Goal: Task Accomplishment & Management: Use online tool/utility

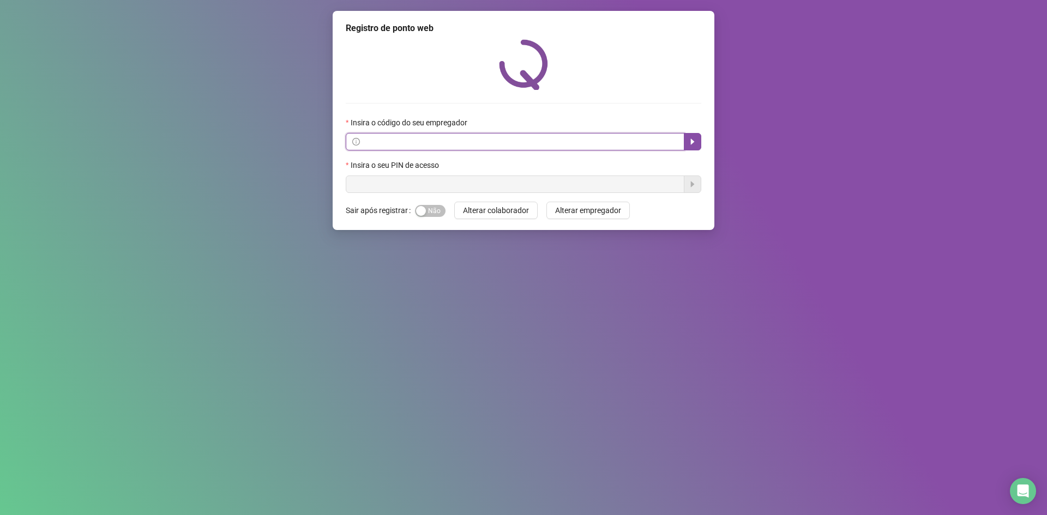
click at [399, 140] on input "text" at bounding box center [520, 142] width 316 height 12
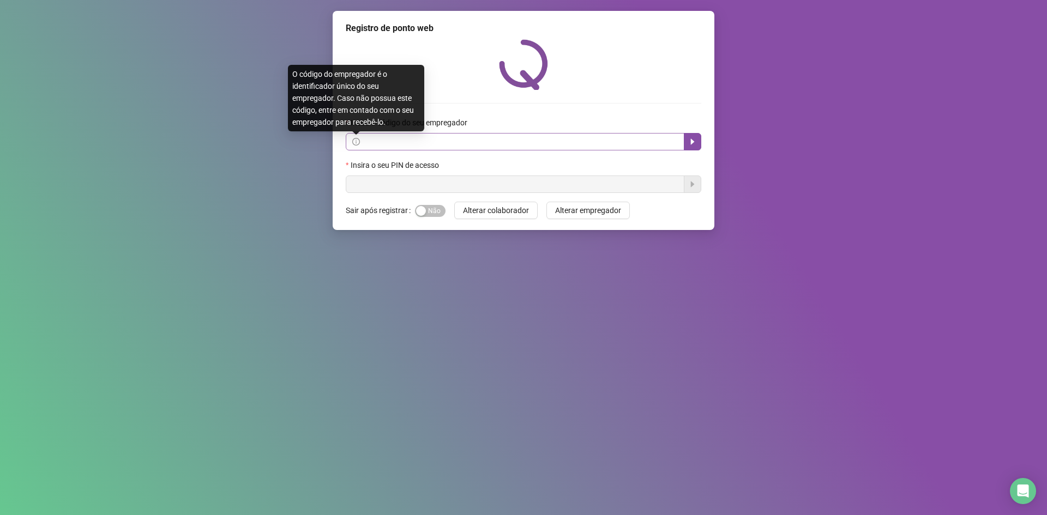
click at [354, 141] on icon "info-circle" at bounding box center [356, 142] width 8 height 8
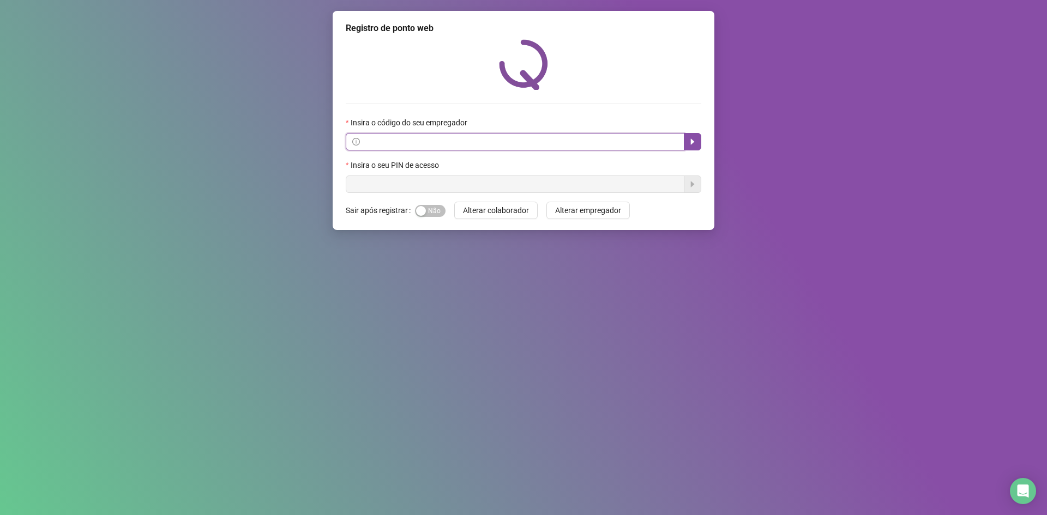
drag, startPoint x: 367, startPoint y: 145, endPoint x: 598, endPoint y: 145, distance: 231.2
click at [374, 145] on input "text" at bounding box center [520, 142] width 316 height 12
click at [693, 146] on icon "caret-right" at bounding box center [692, 141] width 9 height 9
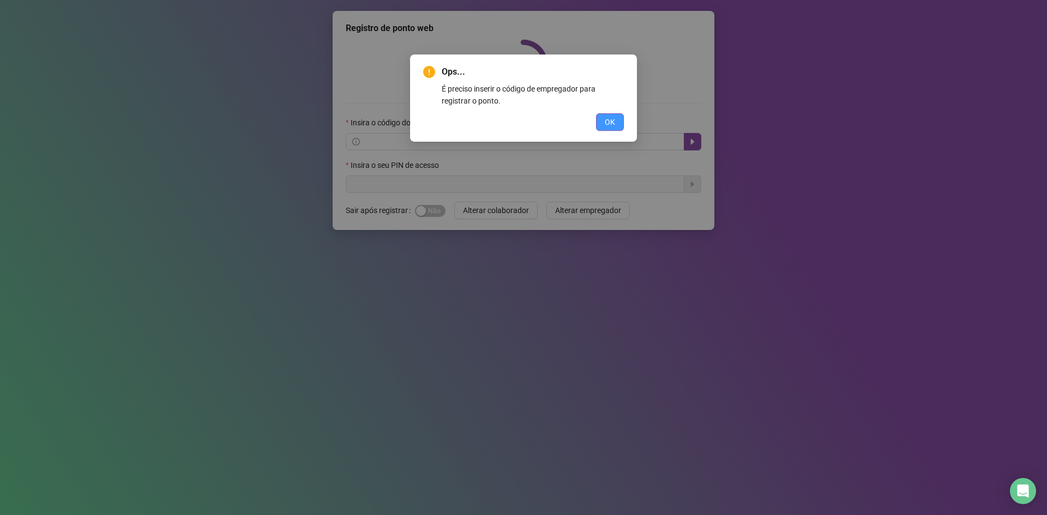
click at [614, 115] on button "OK" at bounding box center [610, 121] width 28 height 17
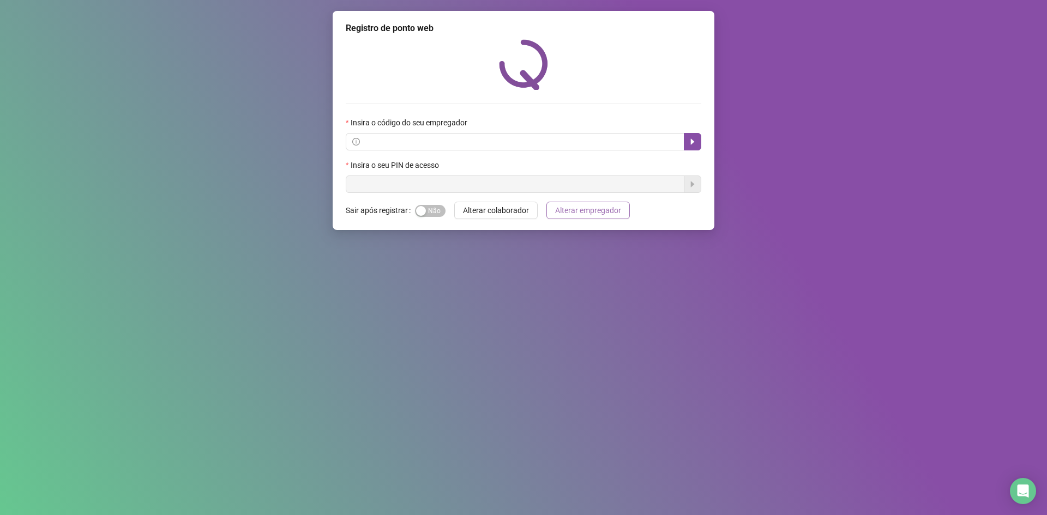
click at [597, 216] on span "Alterar empregador" at bounding box center [588, 210] width 66 height 12
click at [592, 212] on span "Alterar empregador" at bounding box center [588, 210] width 66 height 12
drag, startPoint x: 450, startPoint y: 141, endPoint x: 586, endPoint y: 141, distance: 135.2
click at [451, 141] on input "text" at bounding box center [520, 142] width 316 height 12
click at [690, 143] on icon "caret-right" at bounding box center [692, 141] width 9 height 9
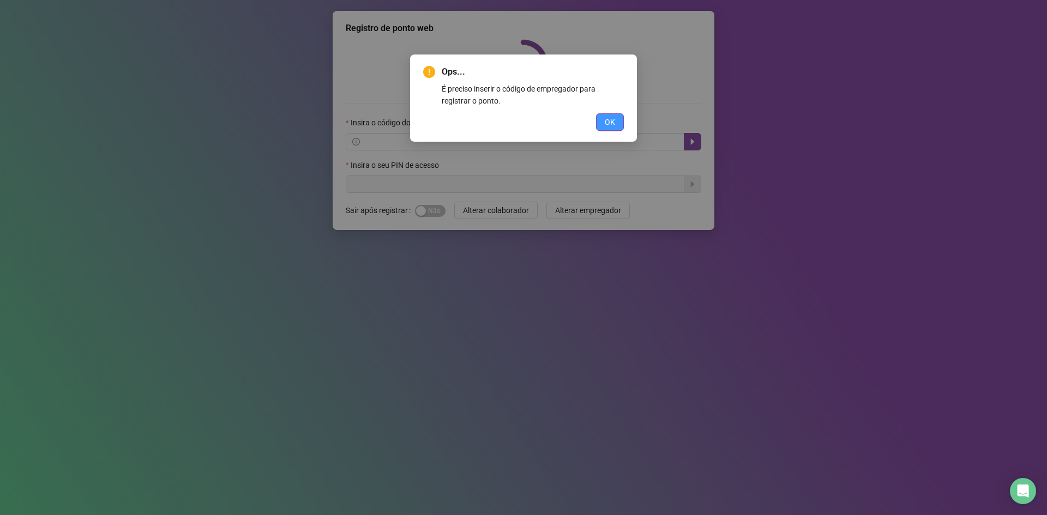
click at [603, 120] on button "OK" at bounding box center [610, 121] width 28 height 17
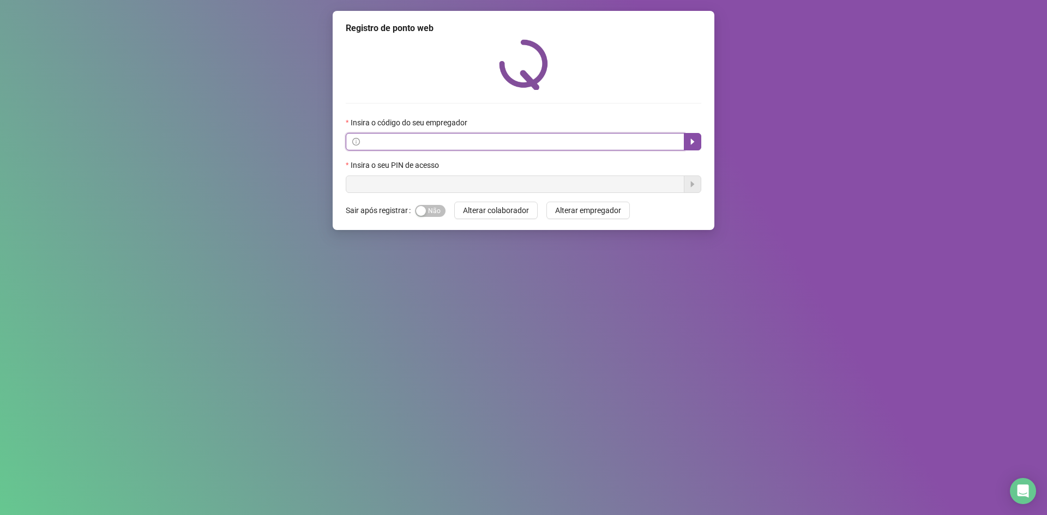
click at [492, 140] on input "text" at bounding box center [520, 142] width 316 height 12
click at [691, 138] on icon "caret-right" at bounding box center [692, 141] width 9 height 9
type input "**********"
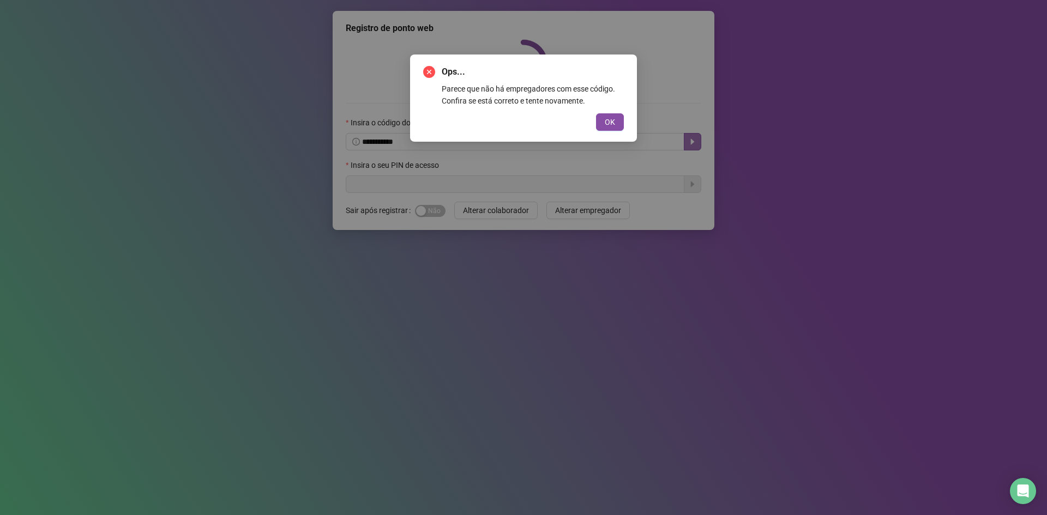
click at [624, 123] on div "Ops... Parece que não há empregadores com esse código. Confira se está correto …" at bounding box center [523, 98] width 227 height 87
click at [611, 118] on span "OK" at bounding box center [610, 122] width 10 height 12
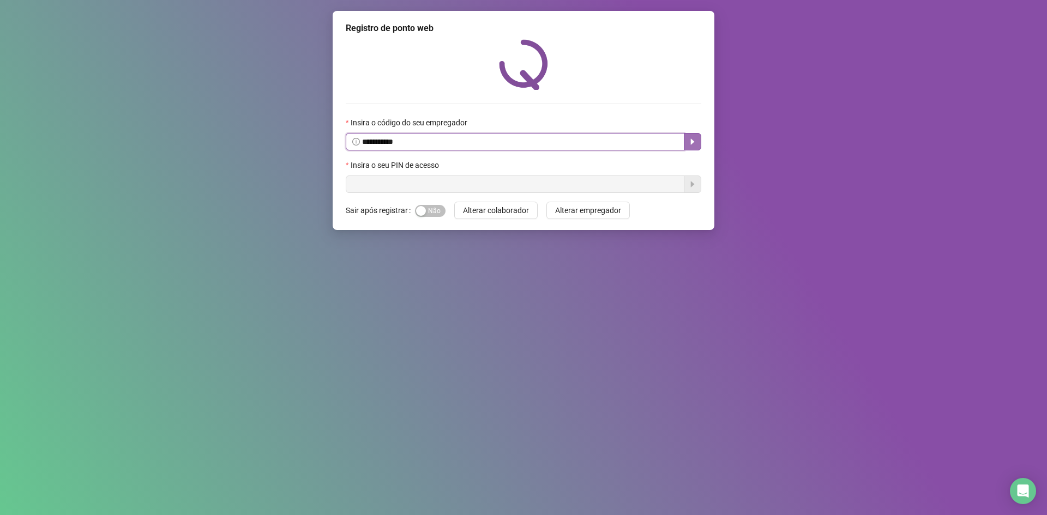
drag, startPoint x: 417, startPoint y: 146, endPoint x: 343, endPoint y: 170, distance: 77.4
click at [343, 170] on div "**********" at bounding box center [524, 120] width 382 height 219
